Goal: Information Seeking & Learning: Learn about a topic

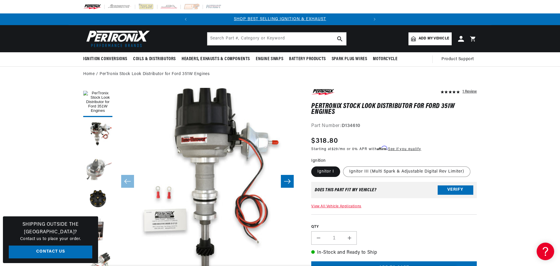
click at [96, 169] on button "Load image 3 in gallery view" at bounding box center [97, 166] width 29 height 29
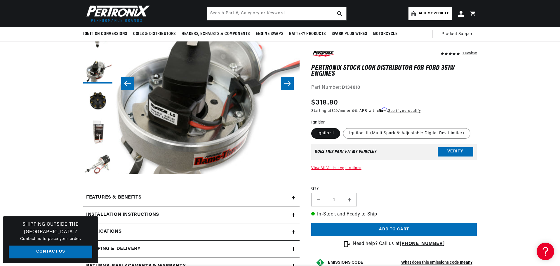
scroll to position [88, 0]
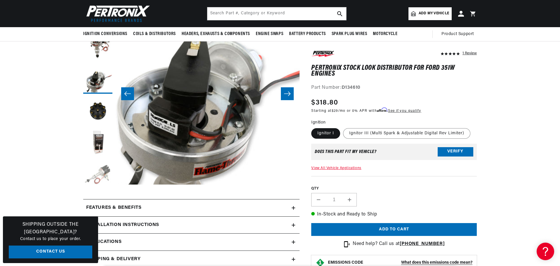
click at [98, 171] on button "Load image 6 in gallery view" at bounding box center [97, 175] width 29 height 29
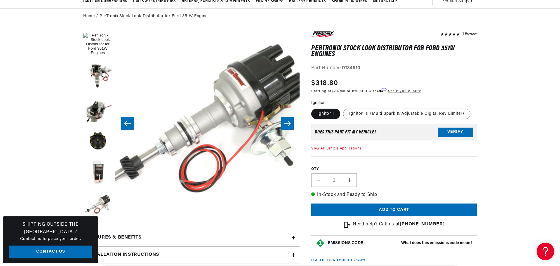
scroll to position [58, 0]
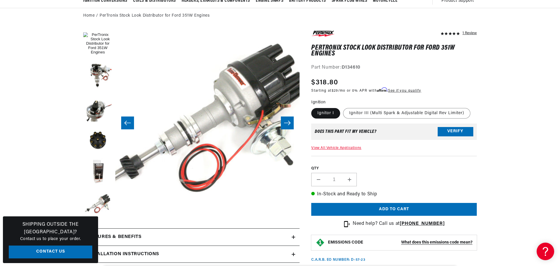
click at [333, 146] on div "1 Review" at bounding box center [394, 145] width 166 height 233
click at [333, 148] on link "View All Vehicle Applications" at bounding box center [336, 148] width 50 height 4
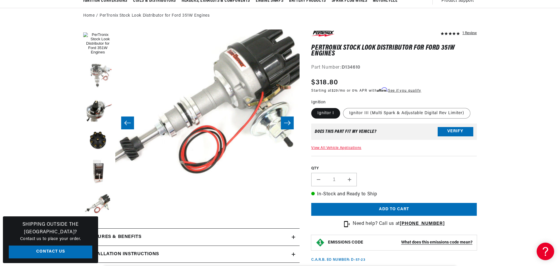
click at [100, 76] on button "Load image 2 in gallery view" at bounding box center [97, 76] width 29 height 29
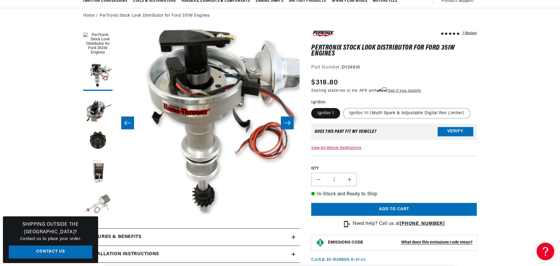
click at [102, 201] on button "Load image 6 in gallery view" at bounding box center [97, 204] width 29 height 29
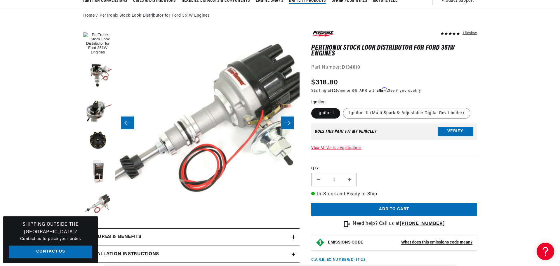
scroll to position [0, 177]
